Goal: Transaction & Acquisition: Book appointment/travel/reservation

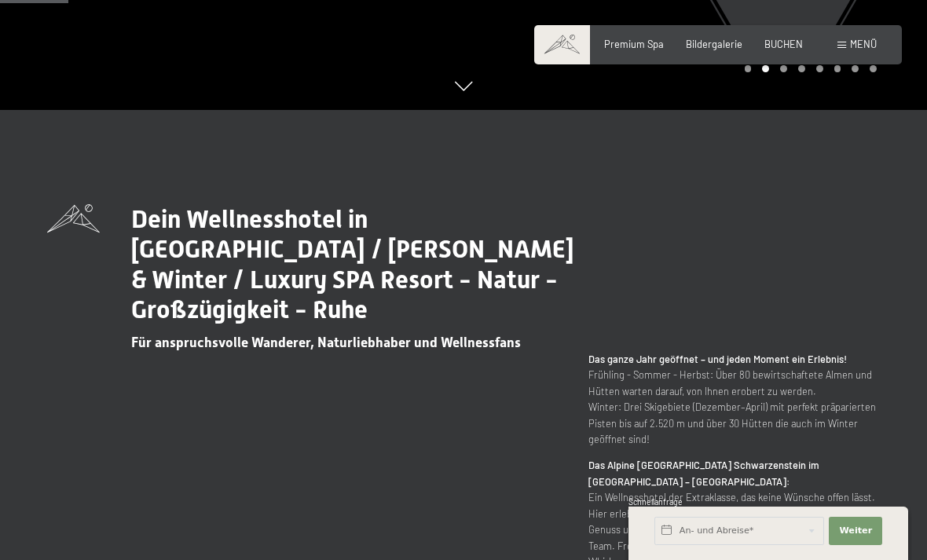
scroll to position [454, 0]
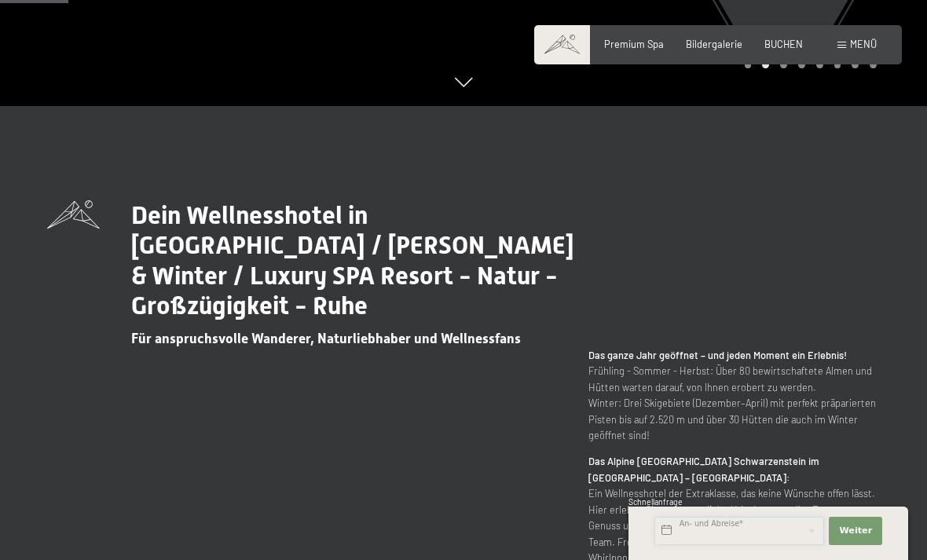
click at [739, 545] on input "text" at bounding box center [740, 531] width 170 height 28
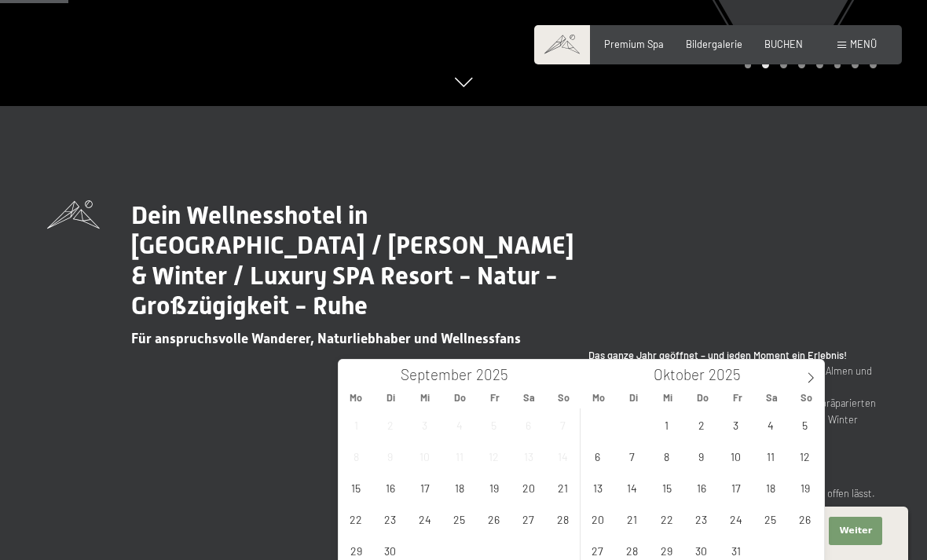
click at [812, 377] on icon at bounding box center [811, 378] width 11 height 11
click at [808, 384] on span at bounding box center [811, 373] width 27 height 27
click at [807, 384] on span at bounding box center [811, 373] width 27 height 27
type input "2026"
click at [796, 384] on div "Januar 2026" at bounding box center [703, 373] width 243 height 27
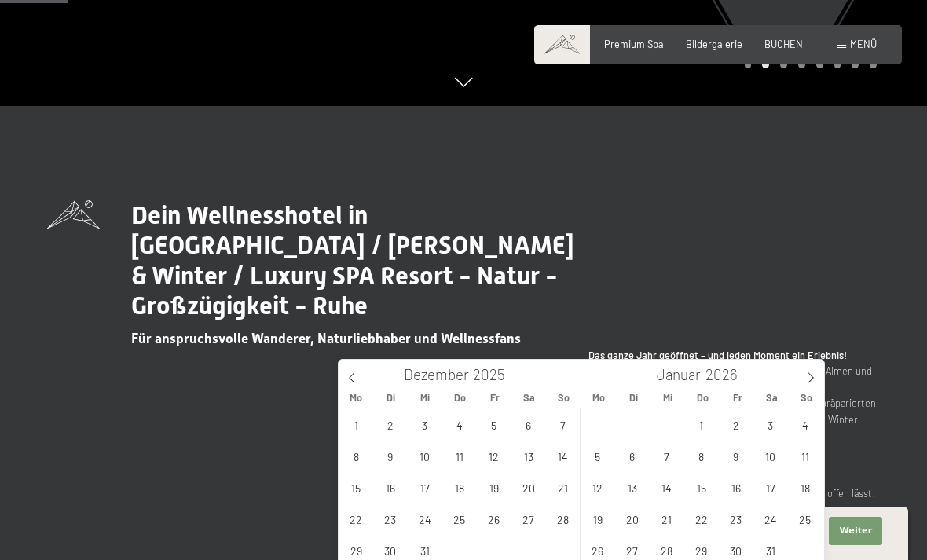
click at [811, 381] on icon at bounding box center [811, 378] width 11 height 11
type input "2026"
click at [811, 380] on icon at bounding box center [811, 378] width 11 height 11
click at [814, 379] on icon at bounding box center [811, 378] width 11 height 11
click at [812, 382] on icon at bounding box center [811, 378] width 11 height 11
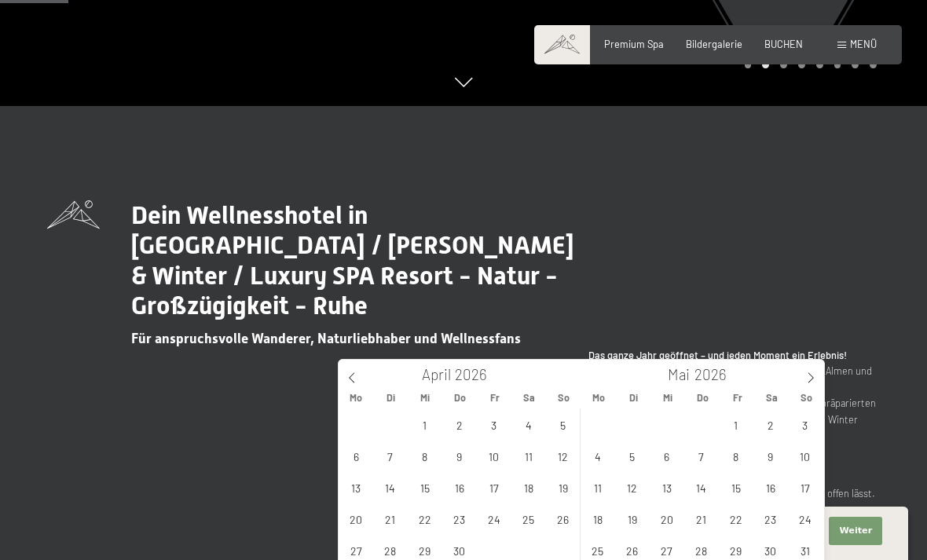
click at [810, 379] on icon at bounding box center [811, 378] width 11 height 11
click at [702, 422] on span "4" at bounding box center [701, 425] width 31 height 31
click at [641, 451] on span "9" at bounding box center [632, 456] width 31 height 31
type input "Do. 04.06.2026 - Di. 09.06.2026"
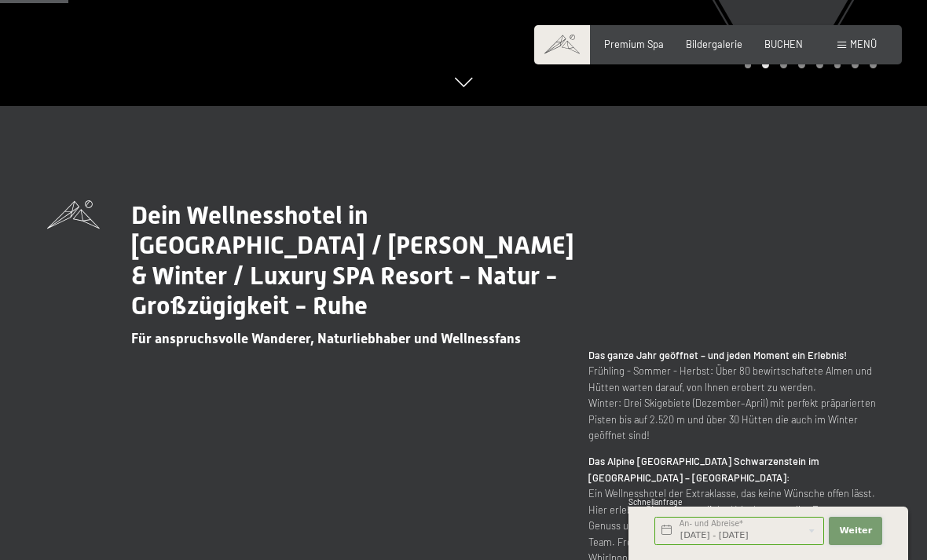
click at [855, 538] on span "Weiter" at bounding box center [855, 531] width 33 height 13
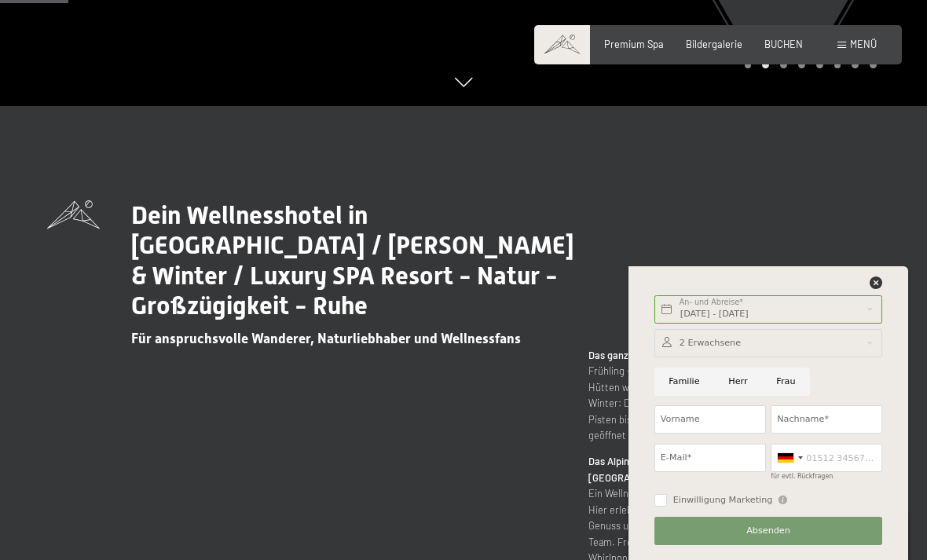
click at [814, 358] on div at bounding box center [769, 343] width 228 height 28
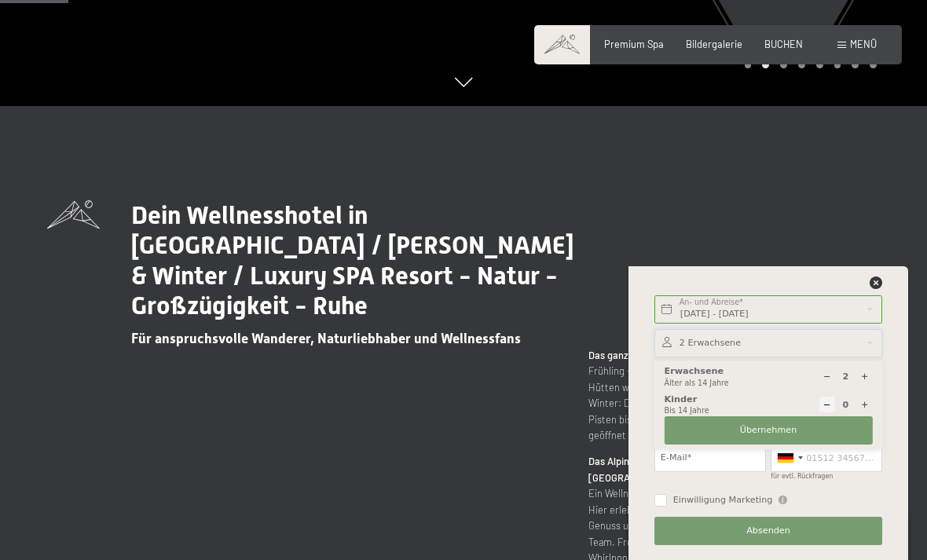
click at [858, 385] on div at bounding box center [865, 377] width 16 height 16
type input "3"
click at [812, 445] on button "Übernehmen" at bounding box center [769, 431] width 208 height 28
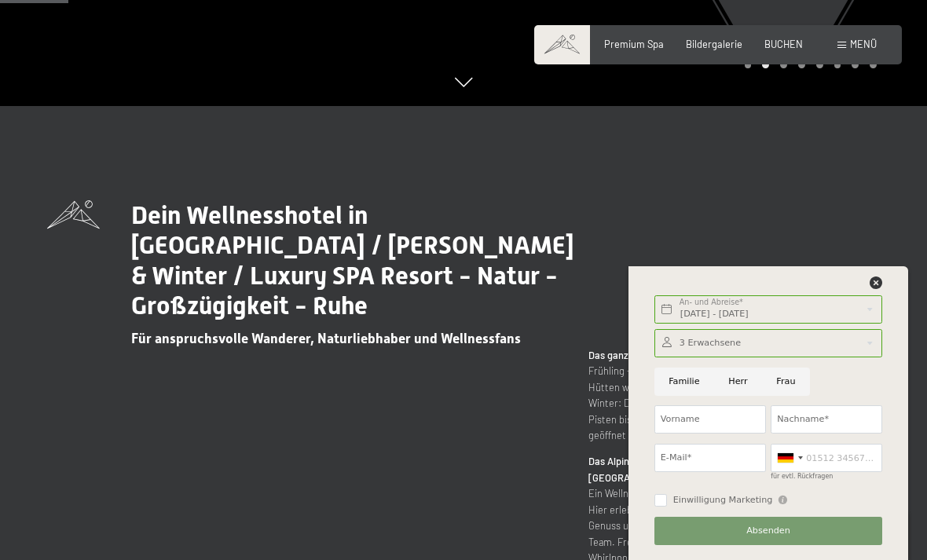
click at [769, 48] on span "BUCHEN" at bounding box center [784, 44] width 39 height 13
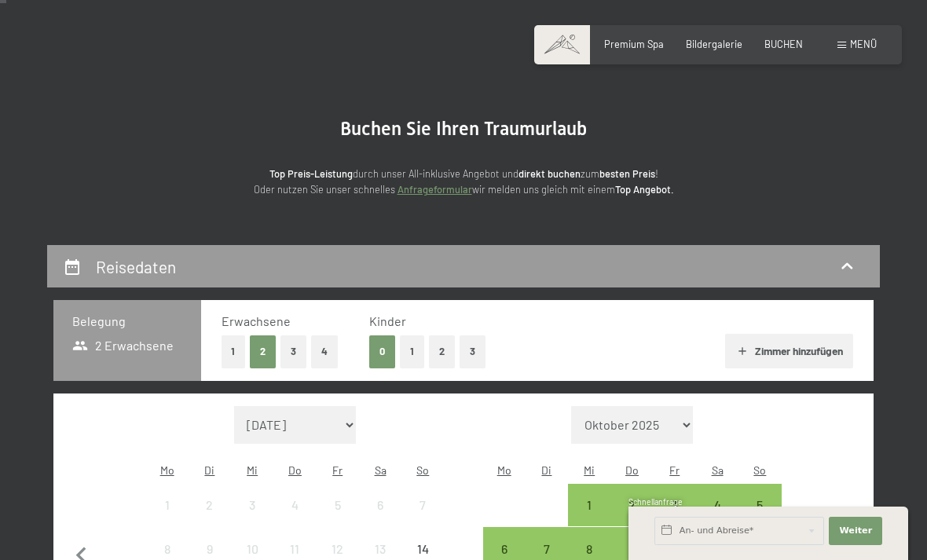
scroll to position [56, 0]
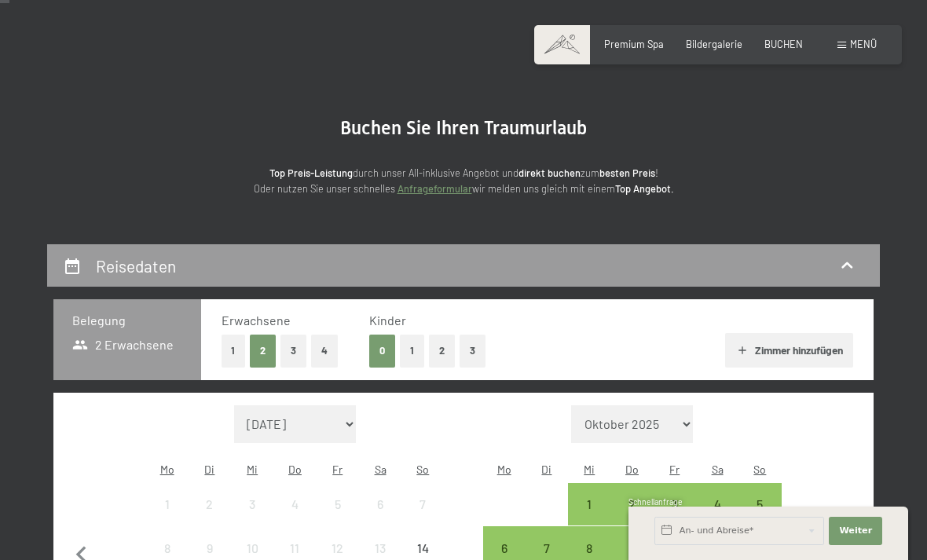
click at [791, 267] on div "Reisedaten" at bounding box center [464, 266] width 802 height 23
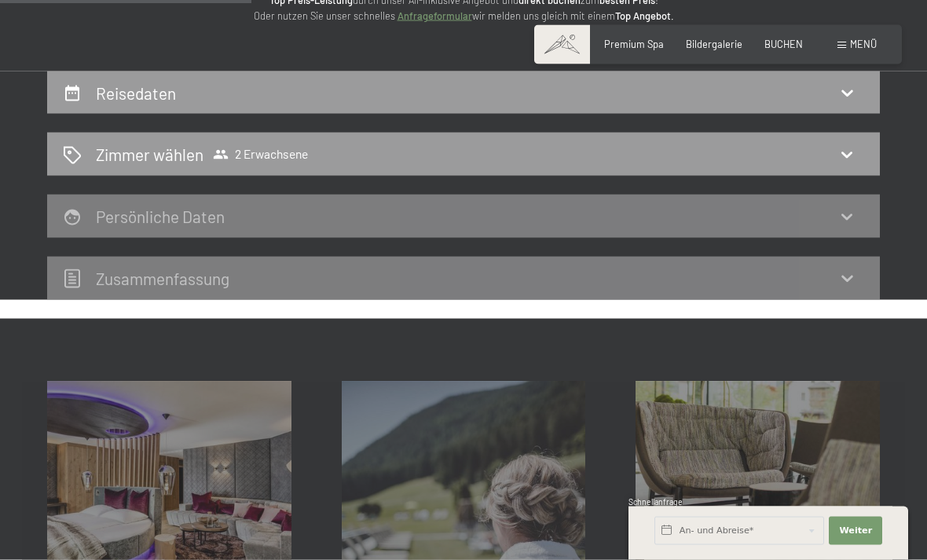
scroll to position [230, 0]
click at [591, 86] on div "Reisedaten" at bounding box center [464, 92] width 802 height 23
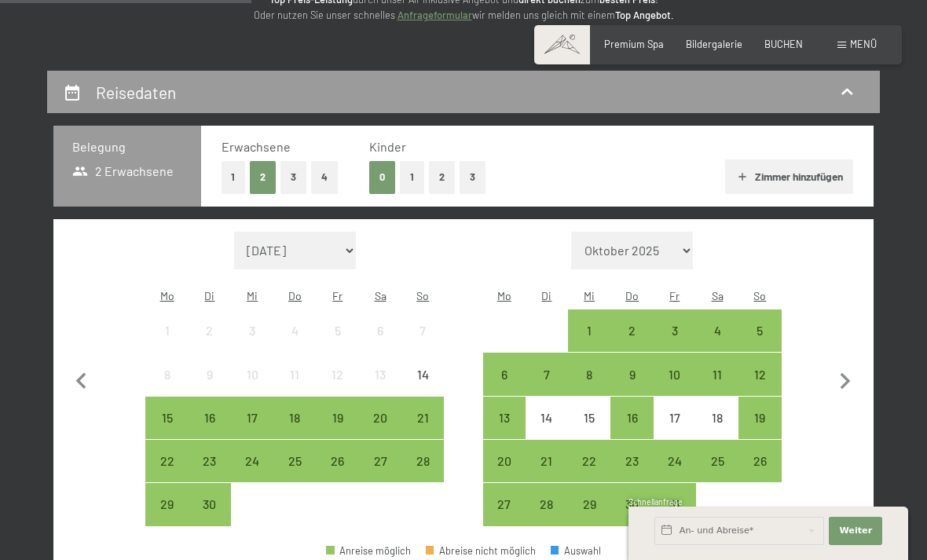
click at [846, 371] on icon "button" at bounding box center [845, 381] width 33 height 33
select select "2025-10-01"
select select "2025-11-01"
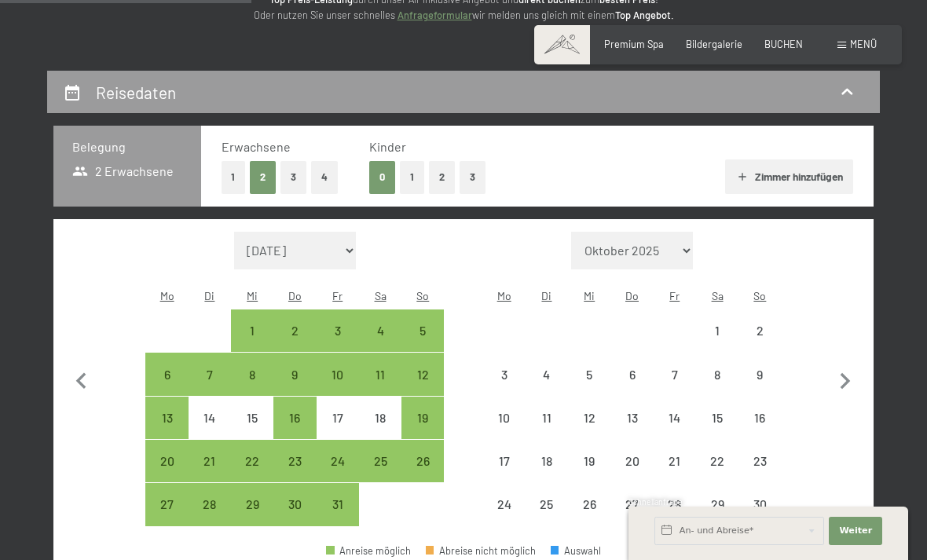
click at [846, 370] on icon "button" at bounding box center [845, 381] width 33 height 33
select select "2025-11-01"
select select "2025-12-01"
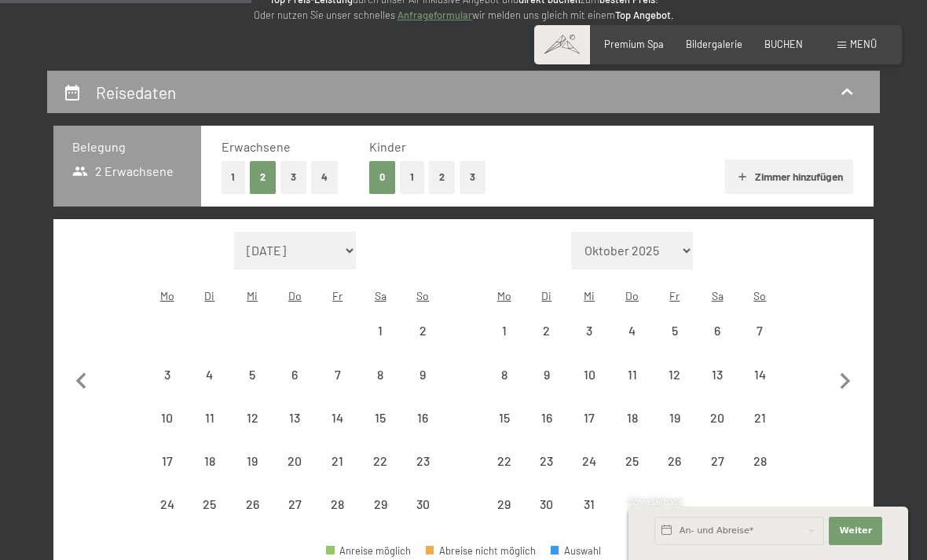
click at [840, 372] on icon "button" at bounding box center [845, 381] width 33 height 33
select select "2025-12-01"
select select "2026-01-01"
click at [840, 372] on icon "button" at bounding box center [845, 381] width 33 height 33
select select "2026-01-01"
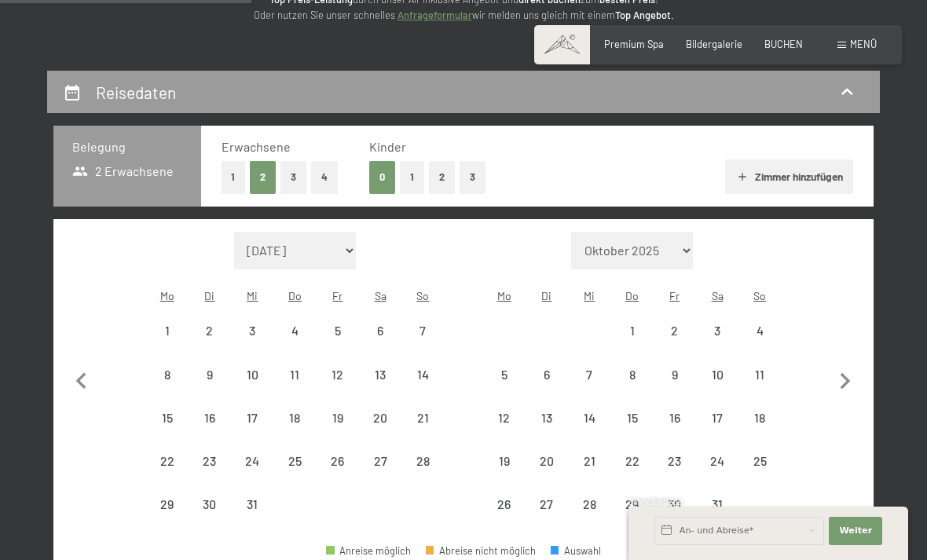
select select "2026-02-01"
click at [843, 372] on icon "button" at bounding box center [845, 381] width 33 height 33
select select "2026-02-01"
select select "2026-03-01"
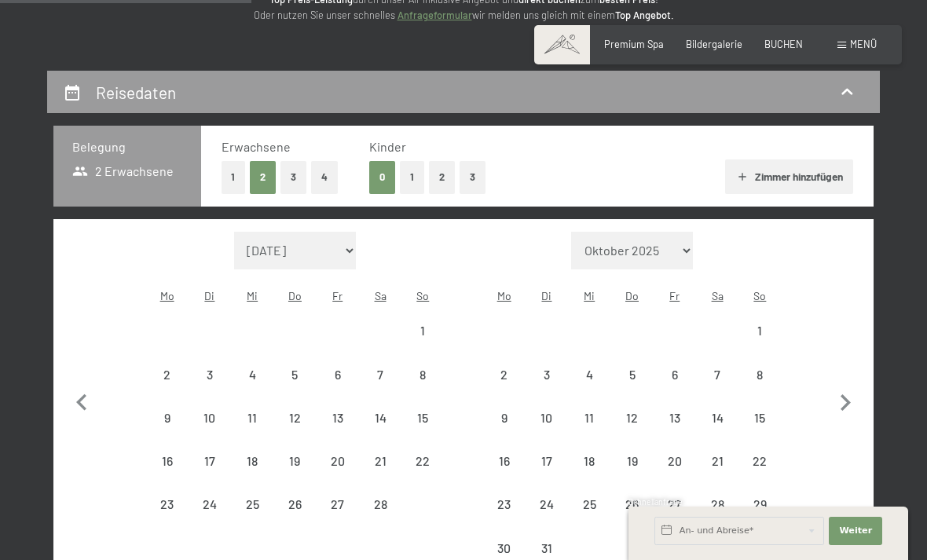
select select "2026-02-01"
select select "2026-03-01"
select select "2026-02-01"
select select "2026-03-01"
click at [840, 374] on button "button" at bounding box center [845, 401] width 33 height 339
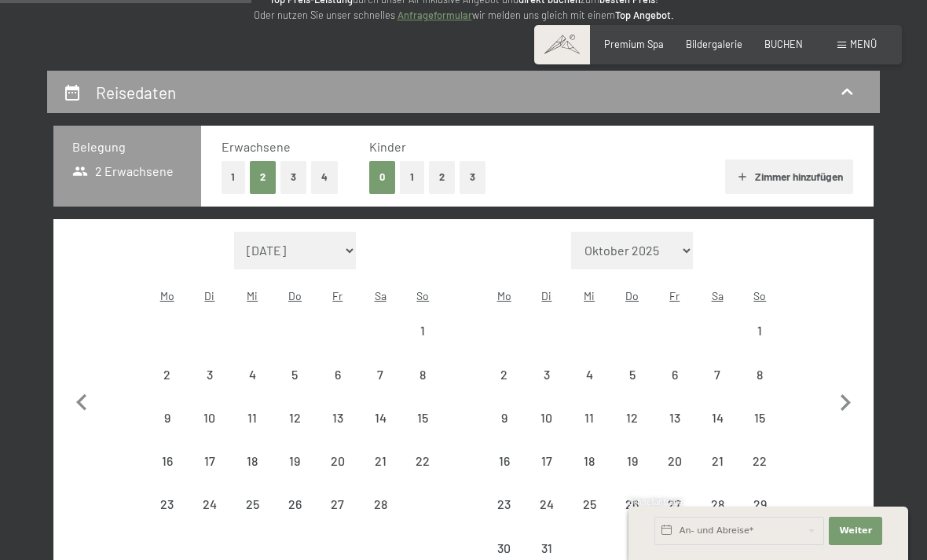
select select "2026-03-01"
select select "2026-04-01"
click at [840, 373] on button "button" at bounding box center [845, 401] width 33 height 339
select select "2026-04-01"
select select "2026-05-01"
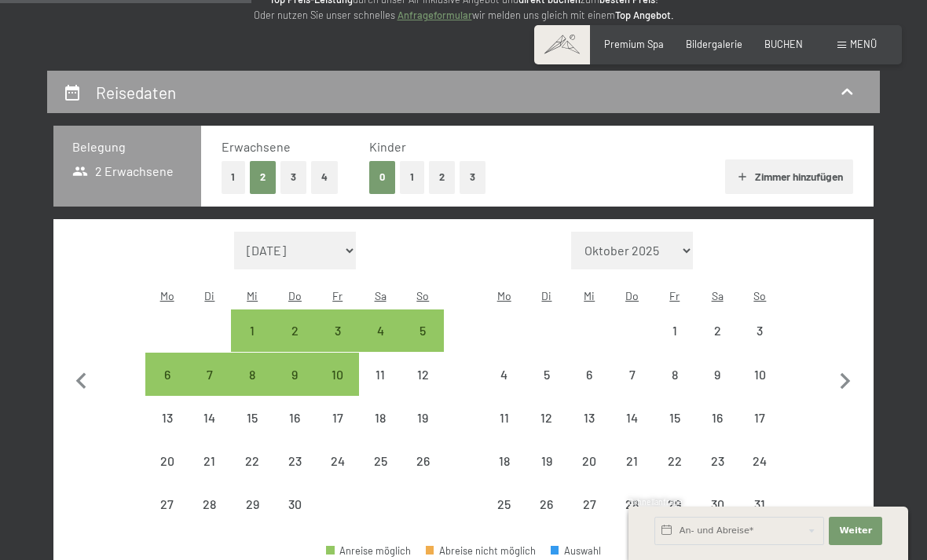
click at [837, 373] on icon "button" at bounding box center [845, 381] width 33 height 33
select select "2026-05-01"
select select "2026-06-01"
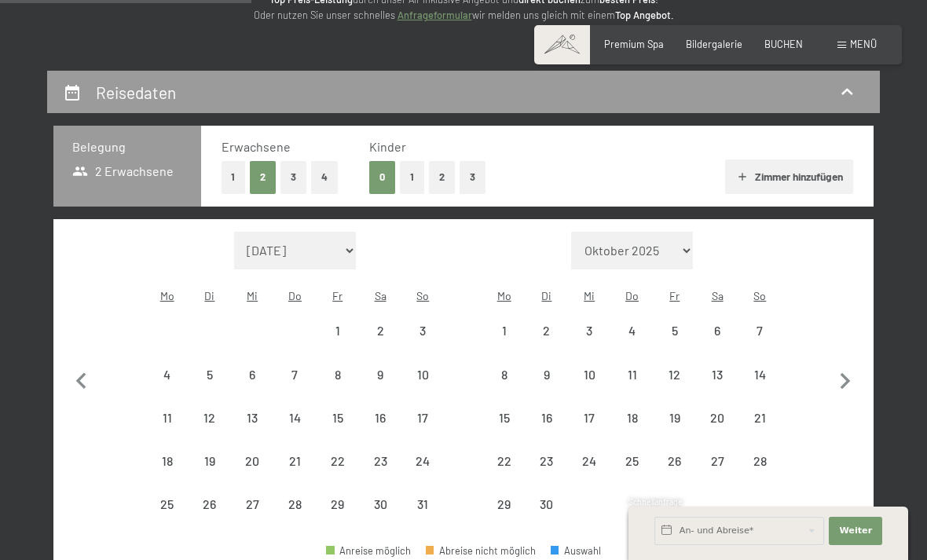
select select "2026-05-01"
select select "2026-06-01"
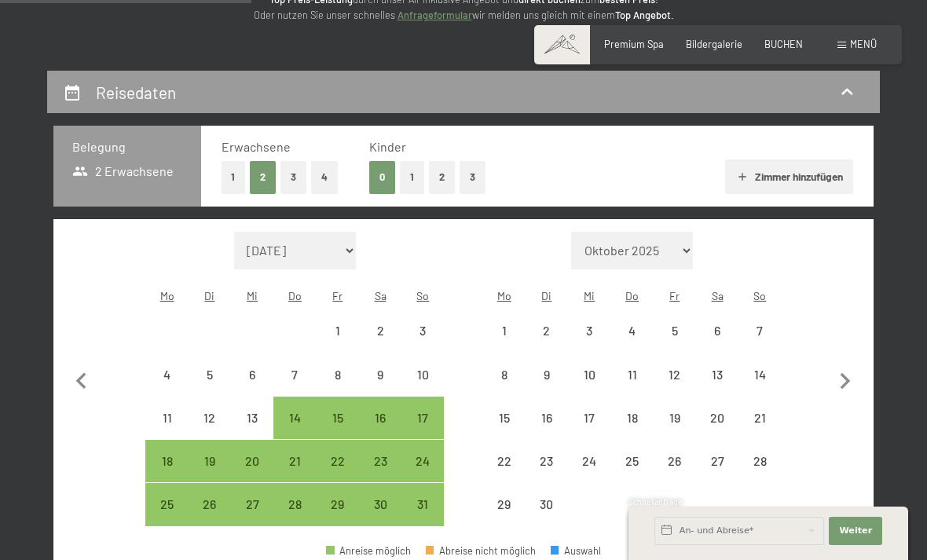
select select "2026-05-01"
select select "2026-06-01"
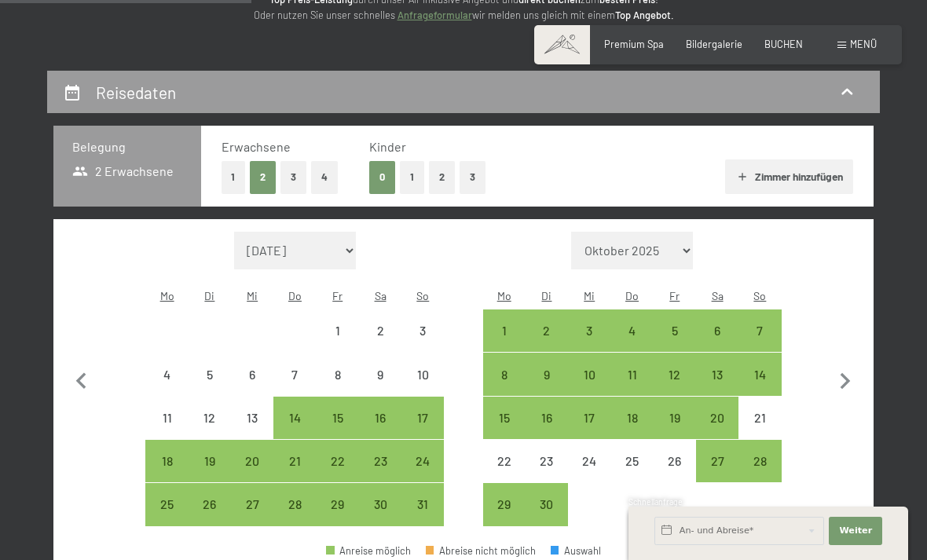
click at [633, 325] on div "4" at bounding box center [631, 344] width 39 height 39
select select "2026-05-01"
select select "2026-06-01"
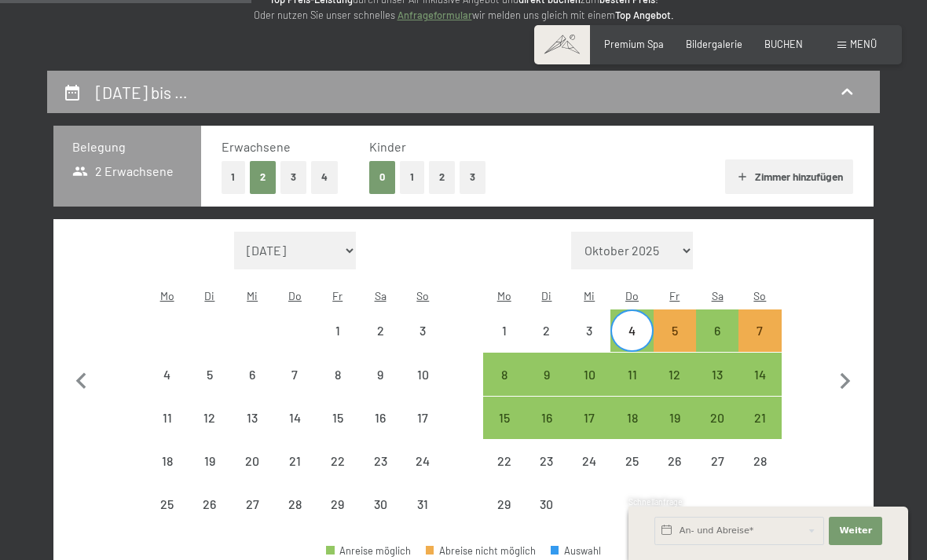
click at [559, 354] on div "9" at bounding box center [546, 373] width 39 height 39
select select "2026-05-01"
select select "2026-06-01"
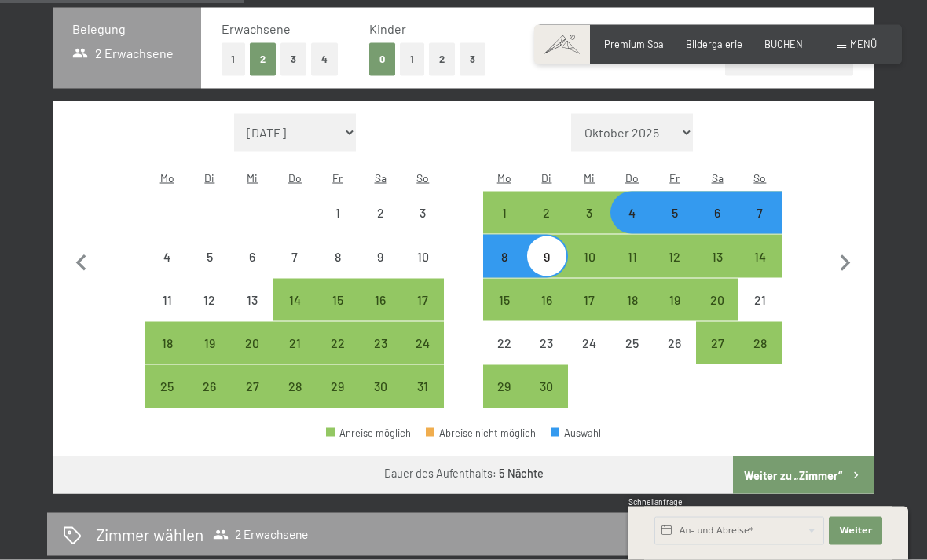
scroll to position [350, 0]
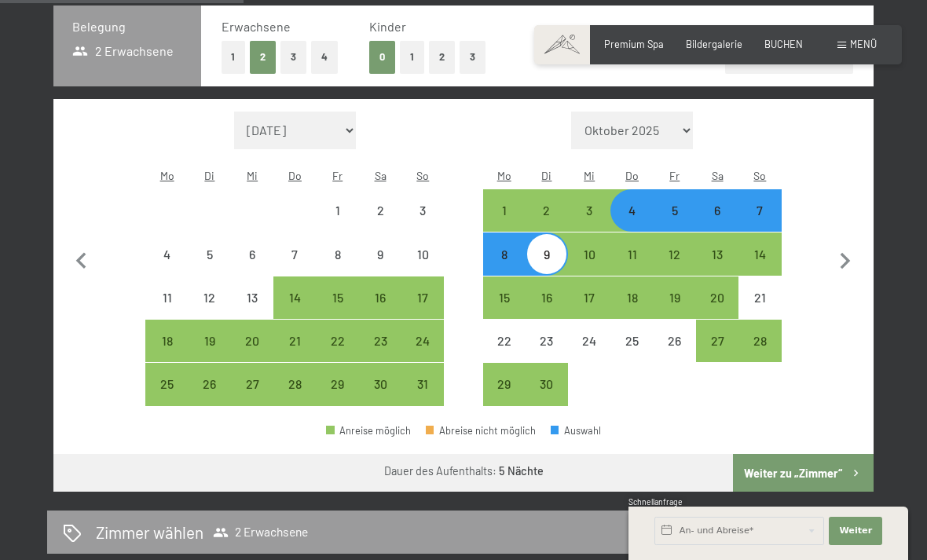
click at [804, 457] on button "Weiter zu „Zimmer“" at bounding box center [803, 473] width 141 height 38
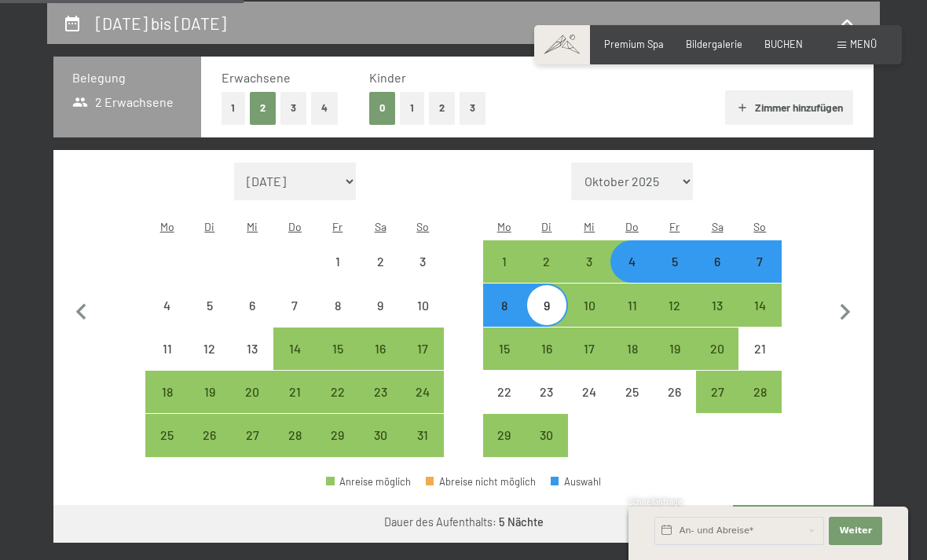
select select "2026-05-01"
select select "2026-06-01"
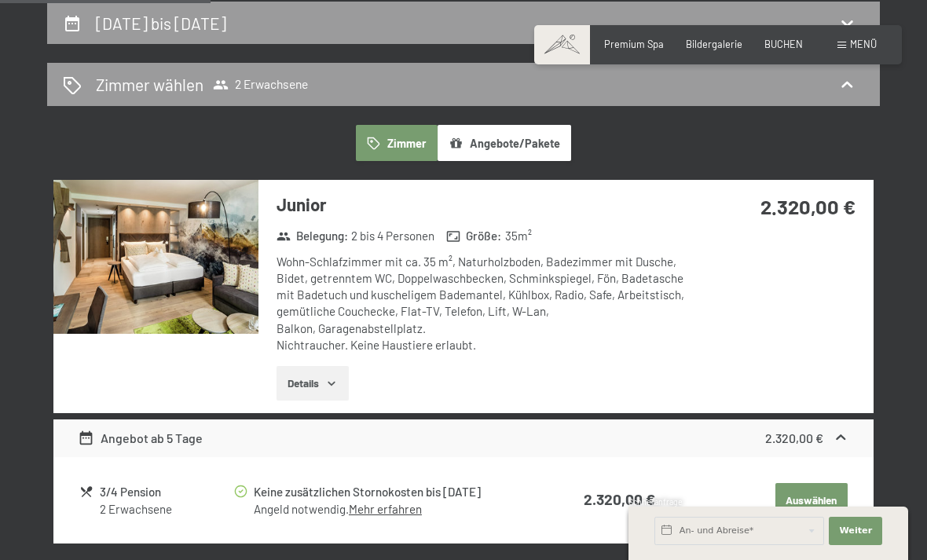
click at [297, 89] on span "2 Erwachsene" at bounding box center [260, 85] width 95 height 16
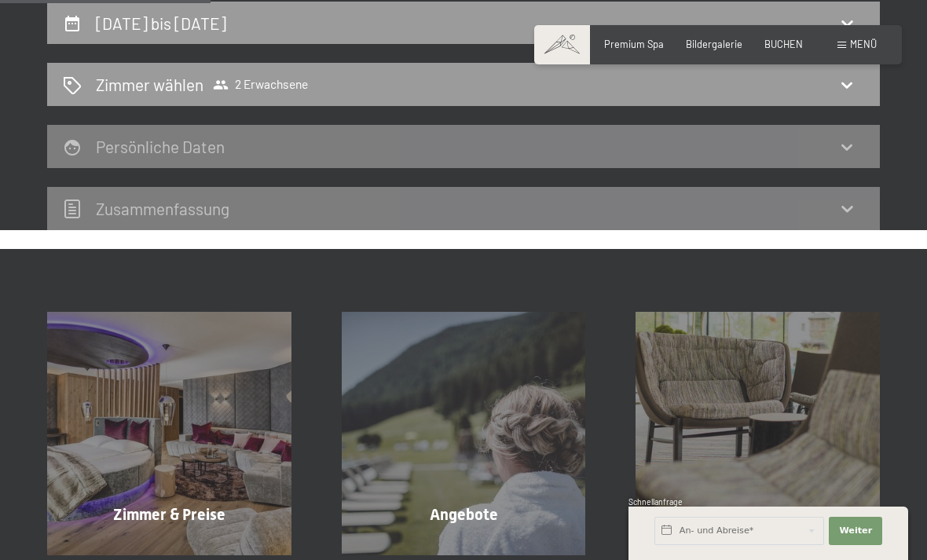
click at [327, 83] on div "Zimmer wählen 2 Erwachsene" at bounding box center [464, 84] width 802 height 23
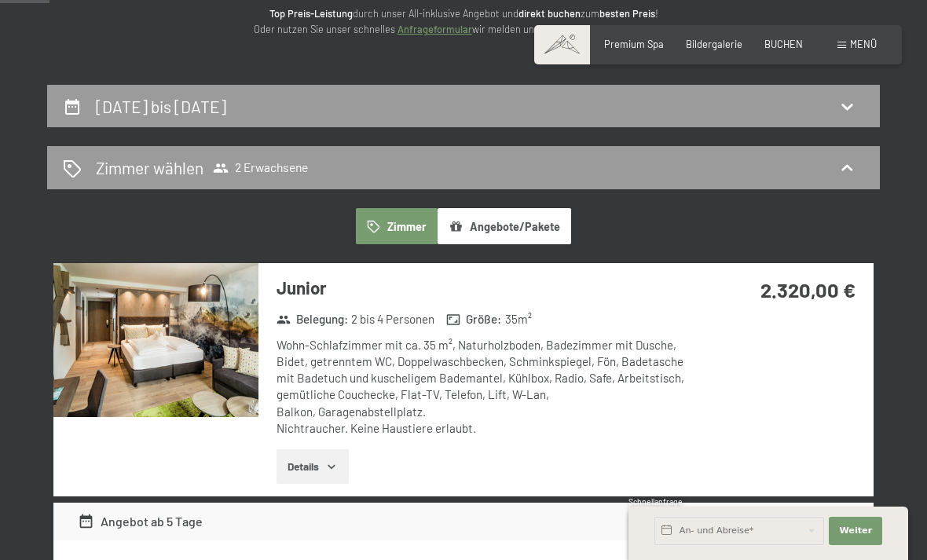
scroll to position [255, 0]
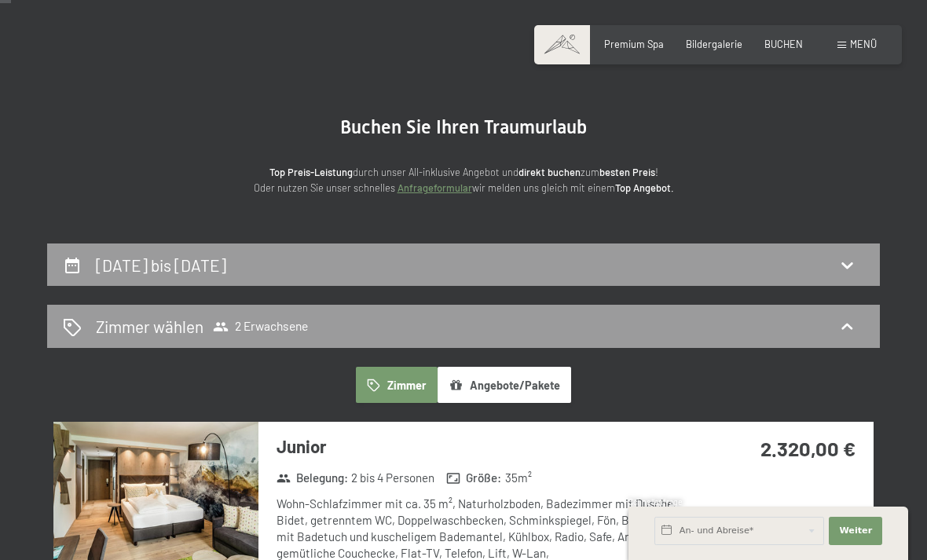
click at [825, 266] on div "4. Juni bis 9. Juni 2026" at bounding box center [464, 265] width 802 height 23
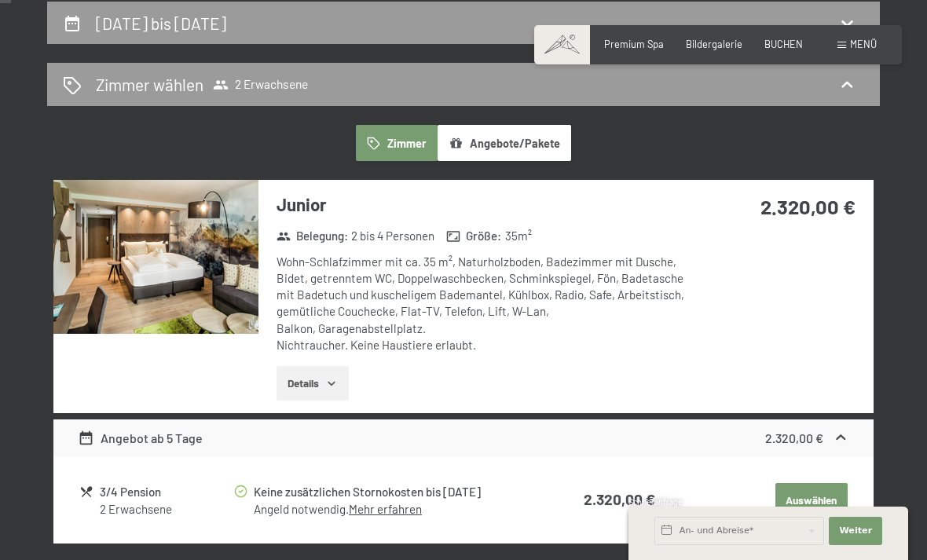
select select "2026-05-01"
select select "2026-06-01"
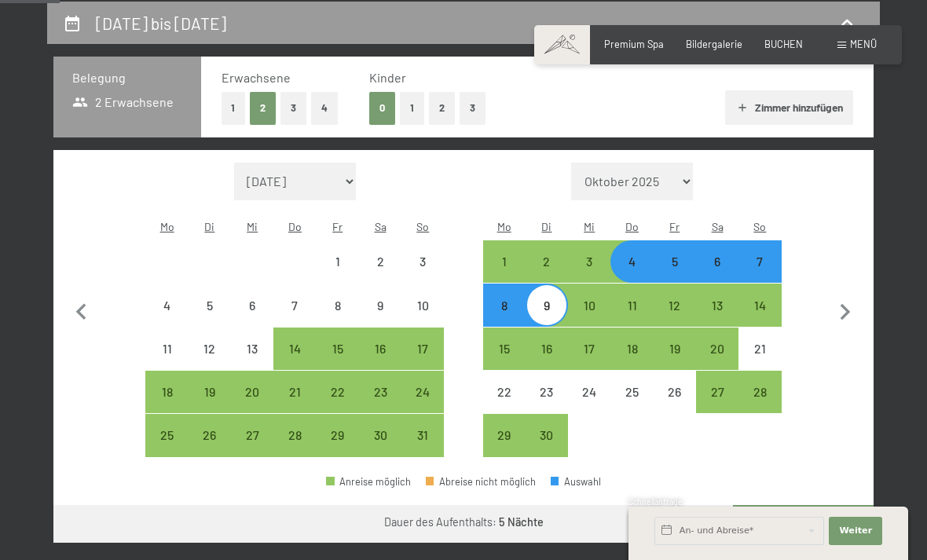
click at [395, 101] on button "0" at bounding box center [382, 108] width 26 height 32
select select "2026-05-01"
select select "2026-06-01"
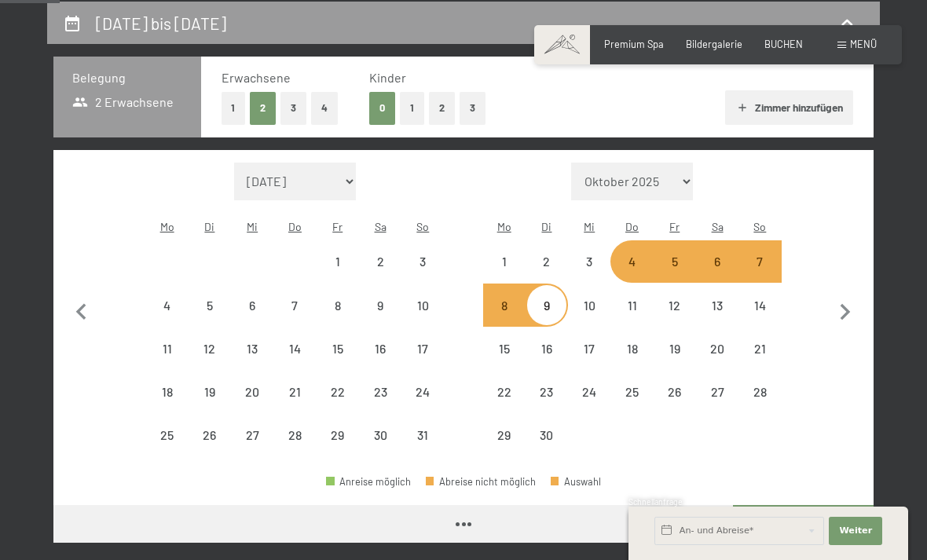
select select "2026-05-01"
select select "2026-06-01"
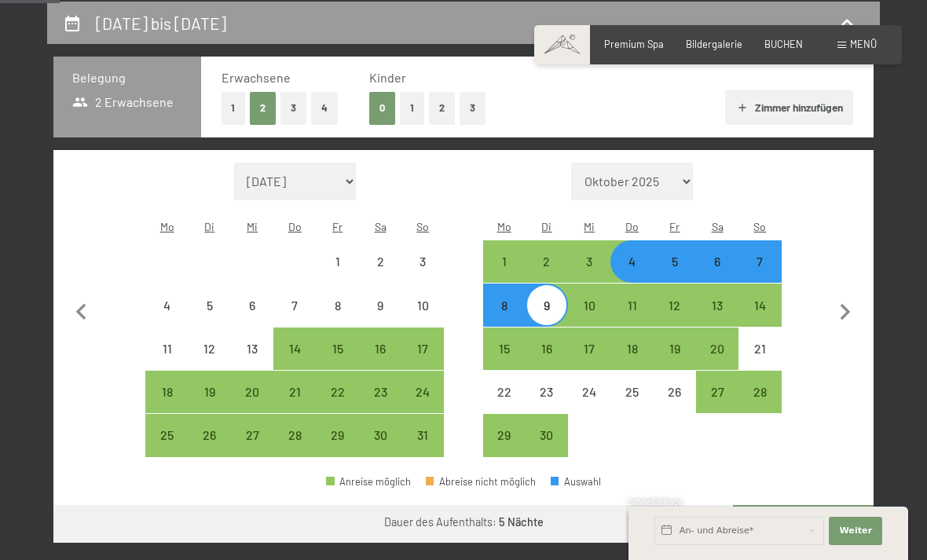
click at [393, 101] on button "0" at bounding box center [382, 108] width 26 height 32
select select "2026-05-01"
select select "2026-06-01"
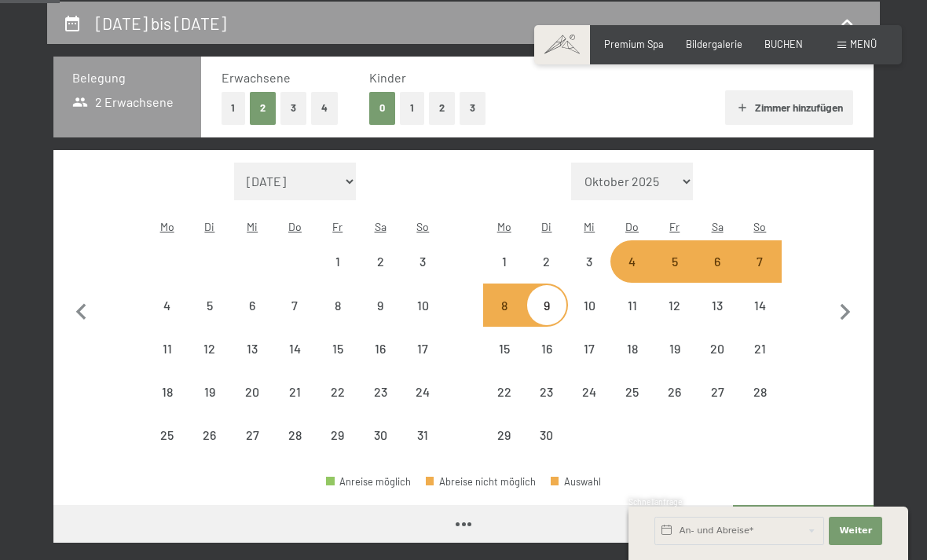
select select "2026-05-01"
select select "2026-06-01"
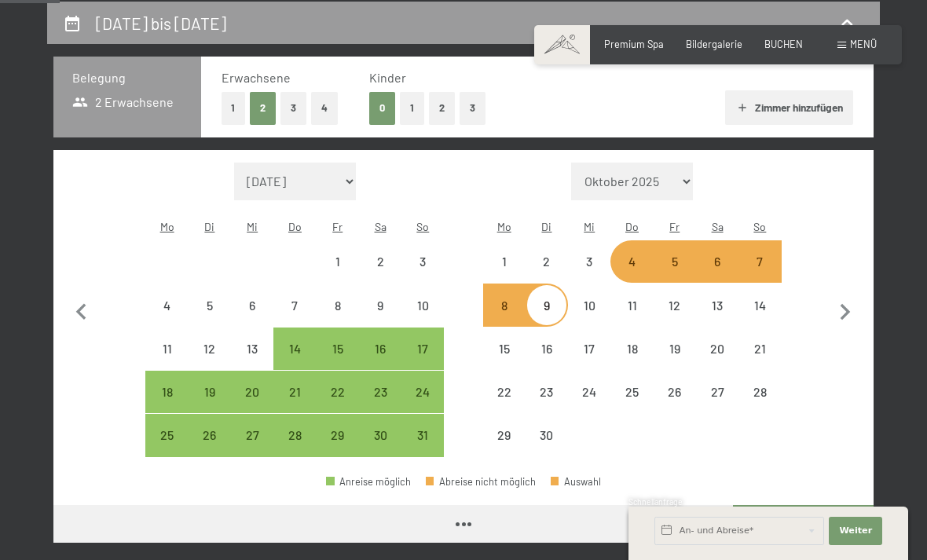
select select "2026-05-01"
select select "2026-06-01"
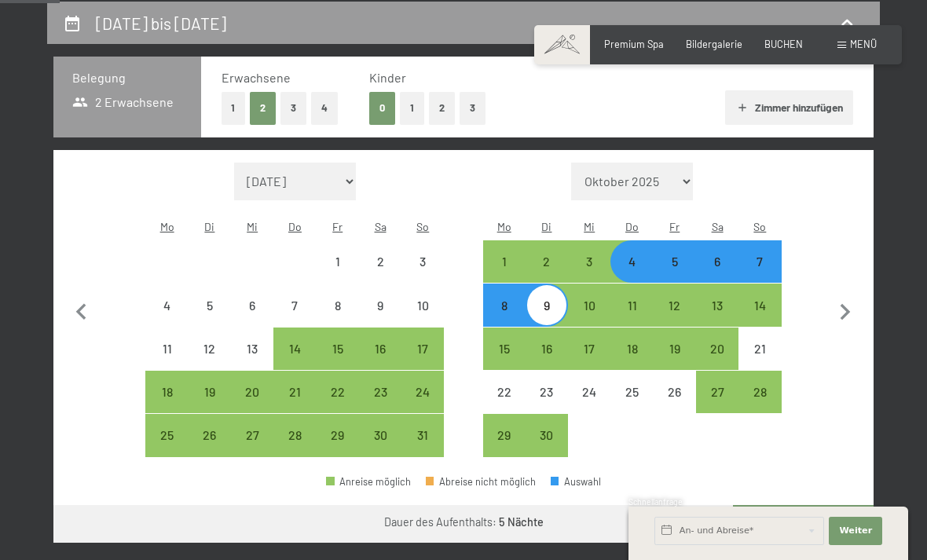
click at [415, 107] on button "1" at bounding box center [412, 108] width 24 height 32
select select "2026-05-01"
select select "2026-06-01"
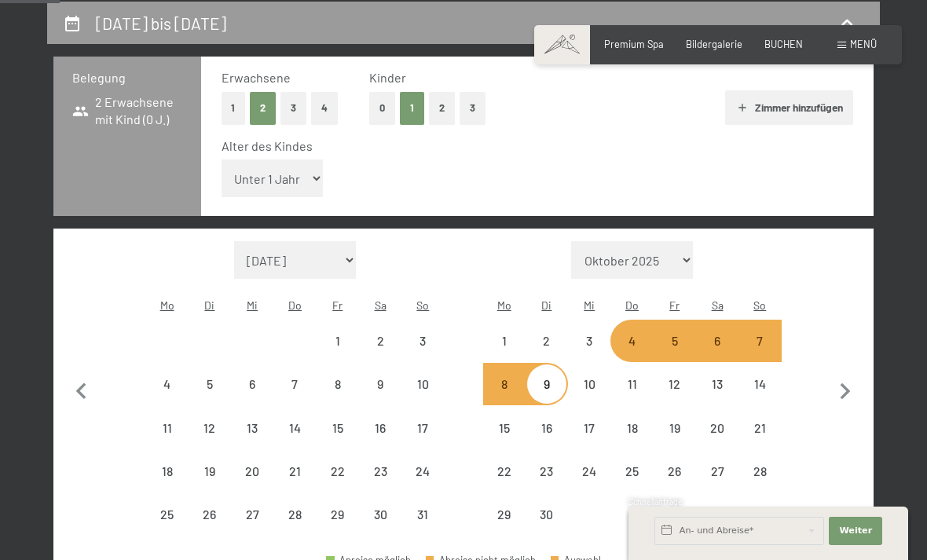
select select "2026-05-01"
select select "2026-06-01"
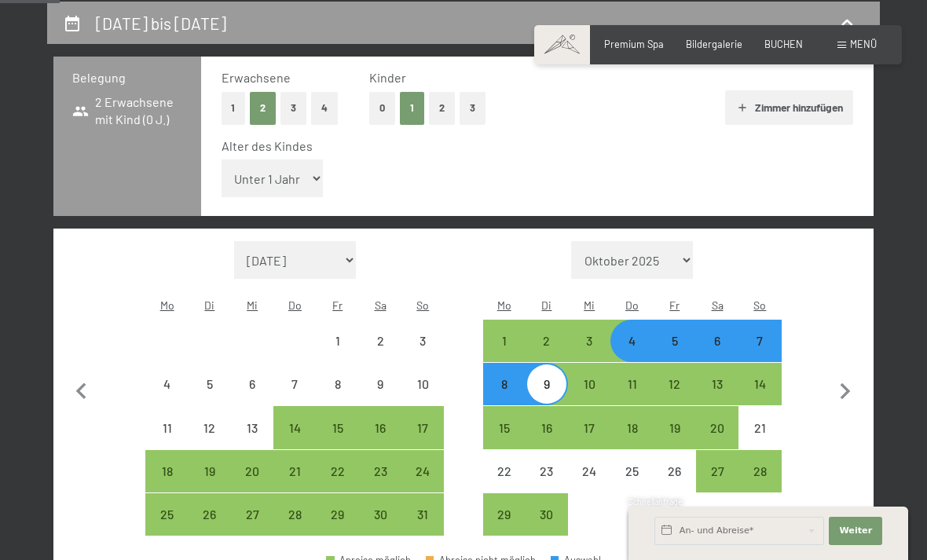
click at [285, 169] on select "Unter 1 Jahr 1 Jahr 2 Jahre 3 Jahre 4 Jahre 5 Jahre 6 Jahre 7 Jahre 8 Jahre 9 J…" at bounding box center [273, 179] width 102 height 38
select select "16"
select select "2026-05-01"
select select "2026-06-01"
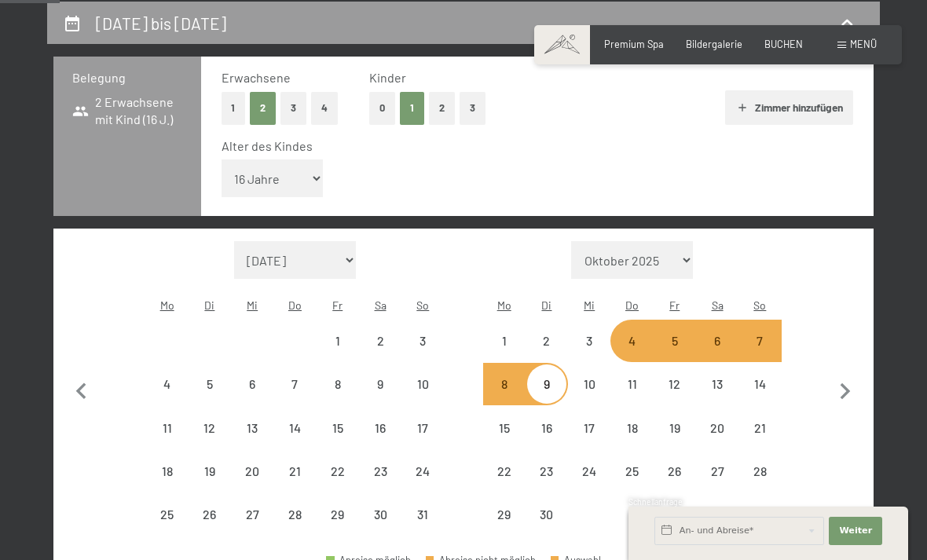
select select "2026-05-01"
select select "2026-06-01"
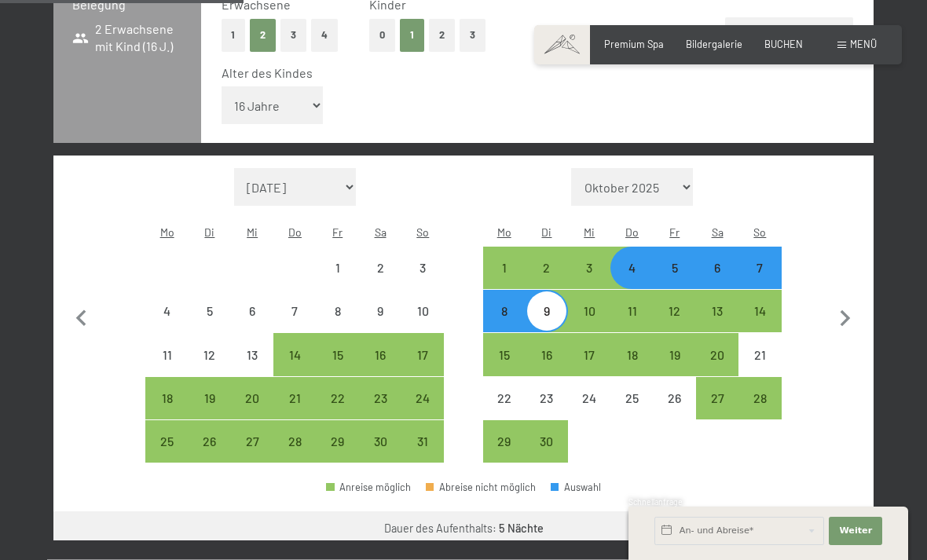
click at [802, 512] on button "Weiter zu „Zimmer“" at bounding box center [803, 531] width 141 height 38
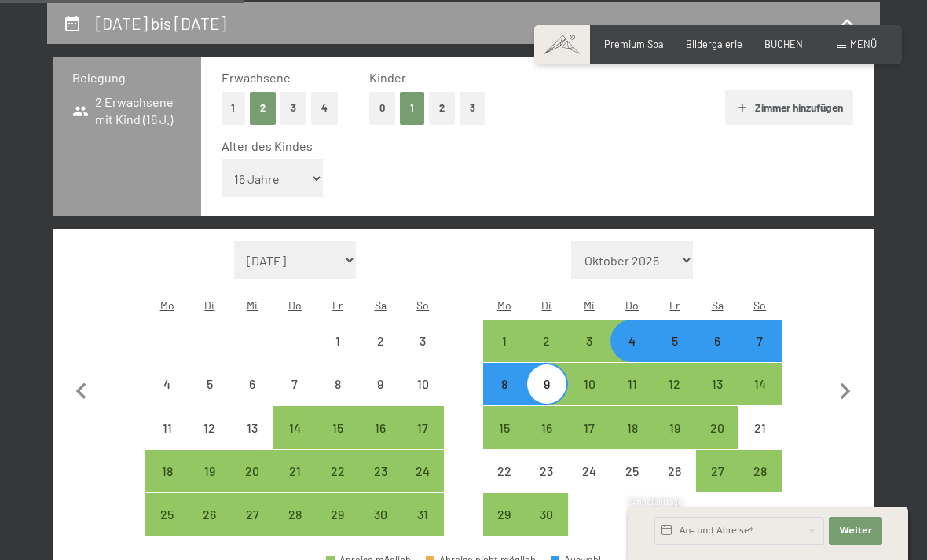
select select "2026-05-01"
select select "2026-06-01"
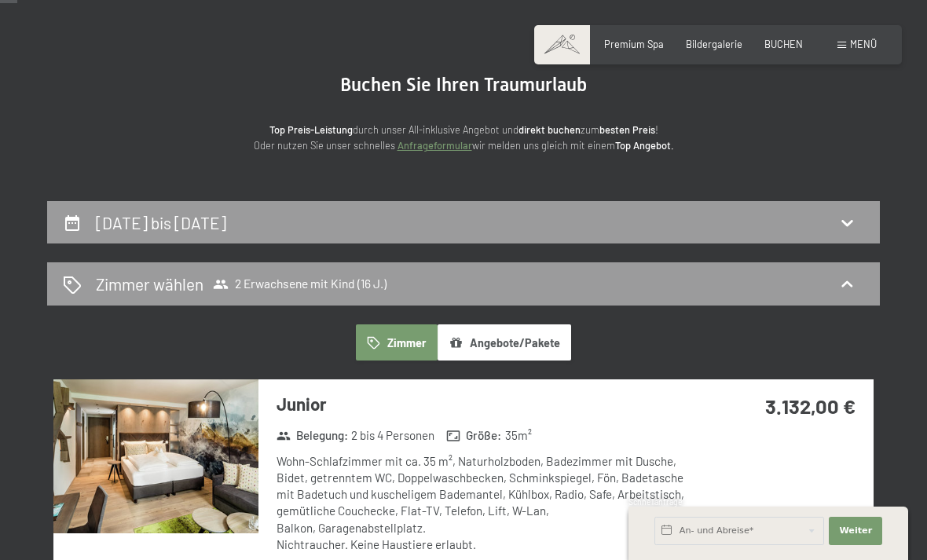
scroll to position [98, 0]
